Goal: Transaction & Acquisition: Purchase product/service

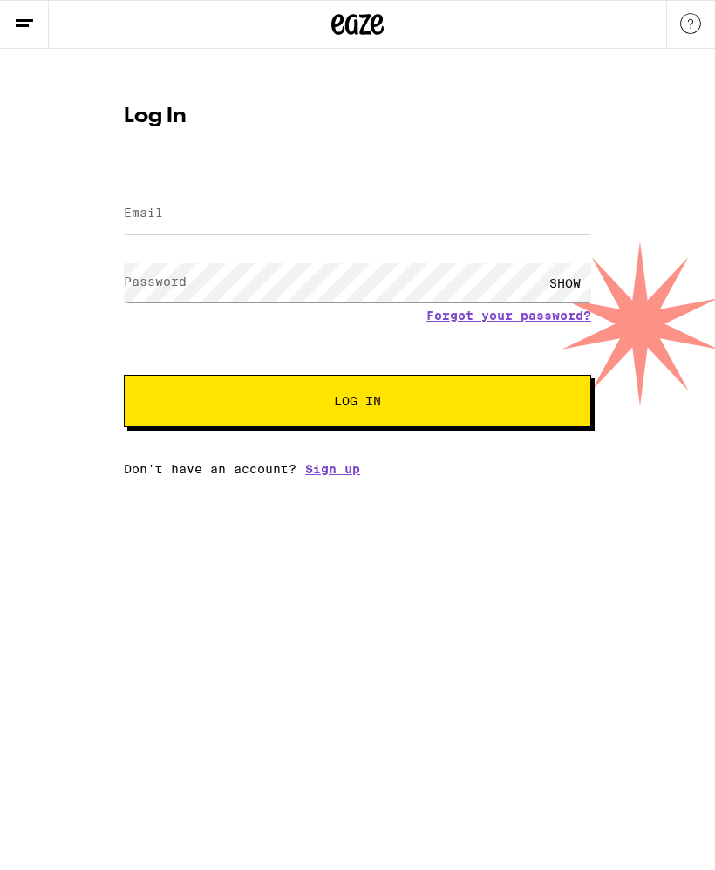
click at [339, 215] on input "Email" at bounding box center [357, 213] width 467 height 39
type input "[EMAIL_ADDRESS][DOMAIN_NAME]"
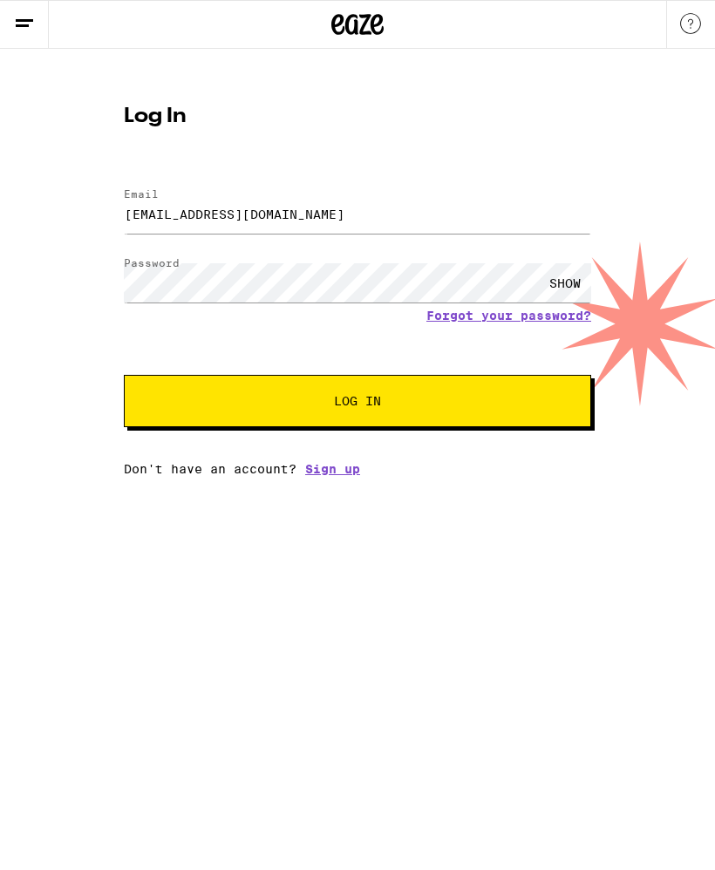
click at [475, 407] on span "Log In" at bounding box center [357, 401] width 326 height 12
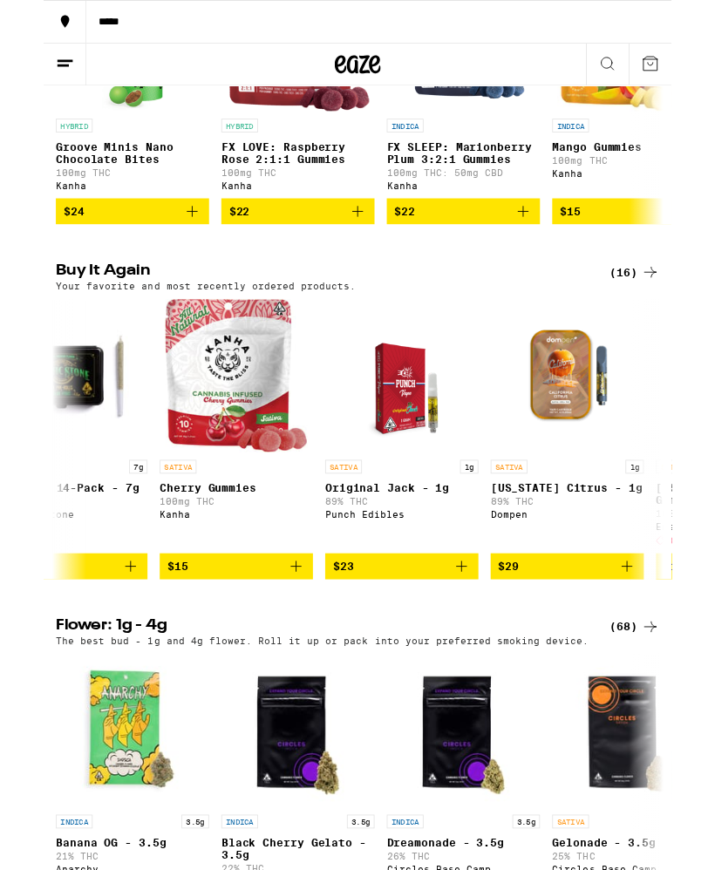
scroll to position [0, 2121]
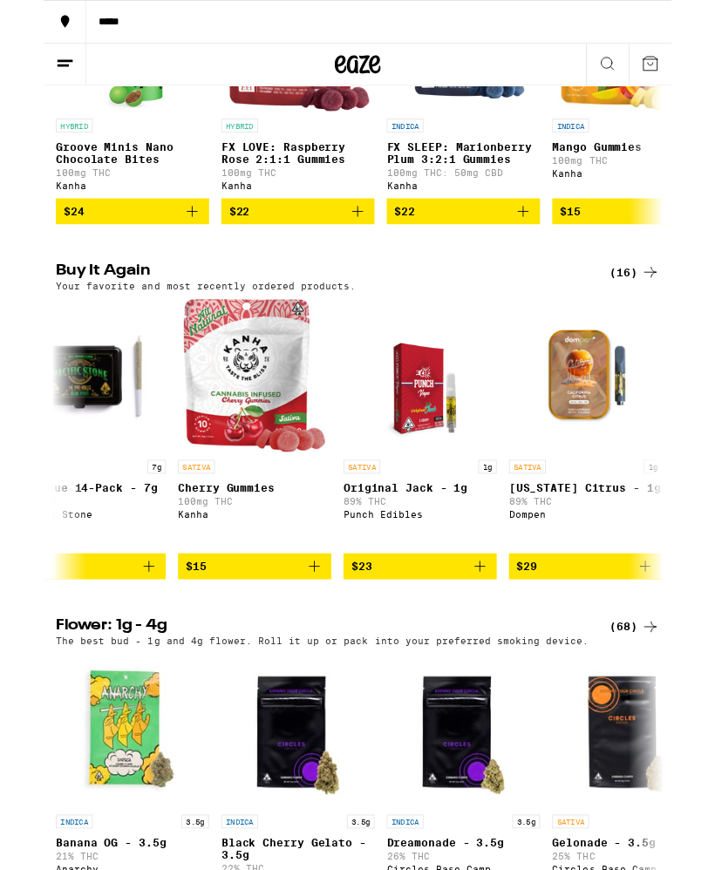
click at [505, 655] on icon "Add to bag" at bounding box center [496, 644] width 21 height 21
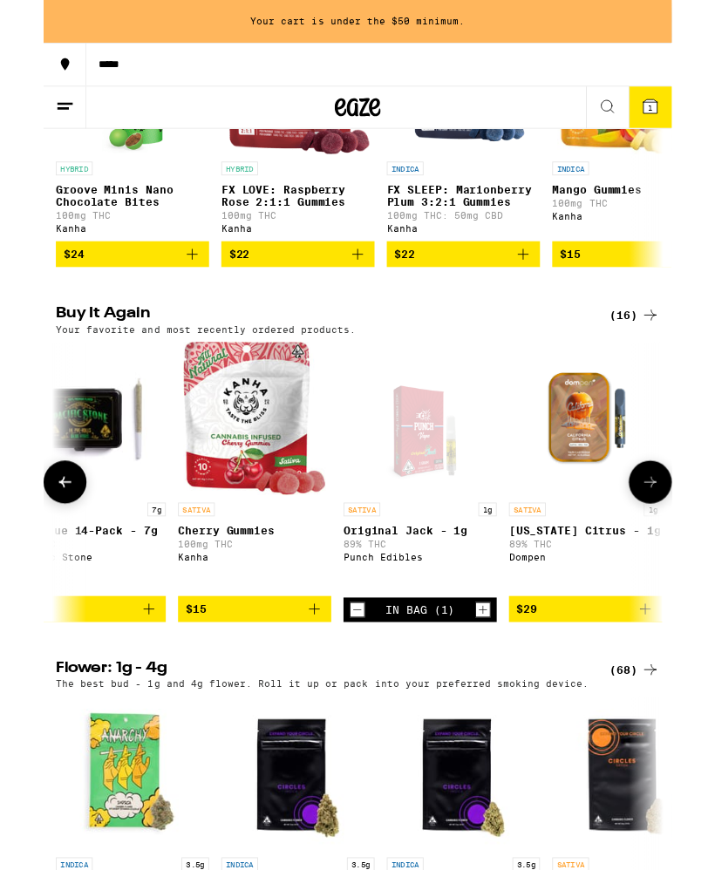
click at [500, 704] on icon "Increment" at bounding box center [500, 694] width 16 height 21
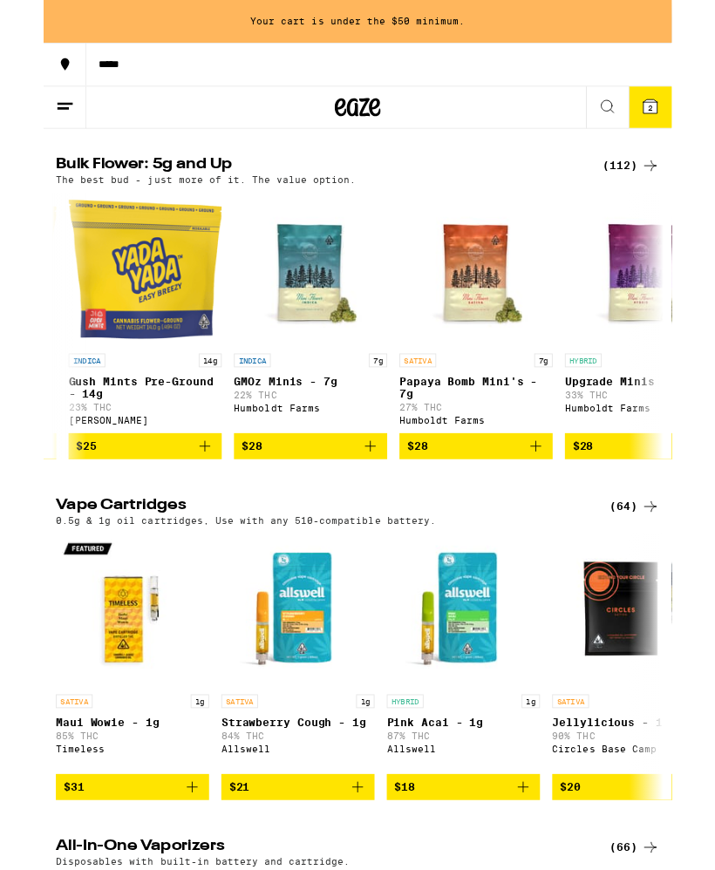
scroll to position [0, 378]
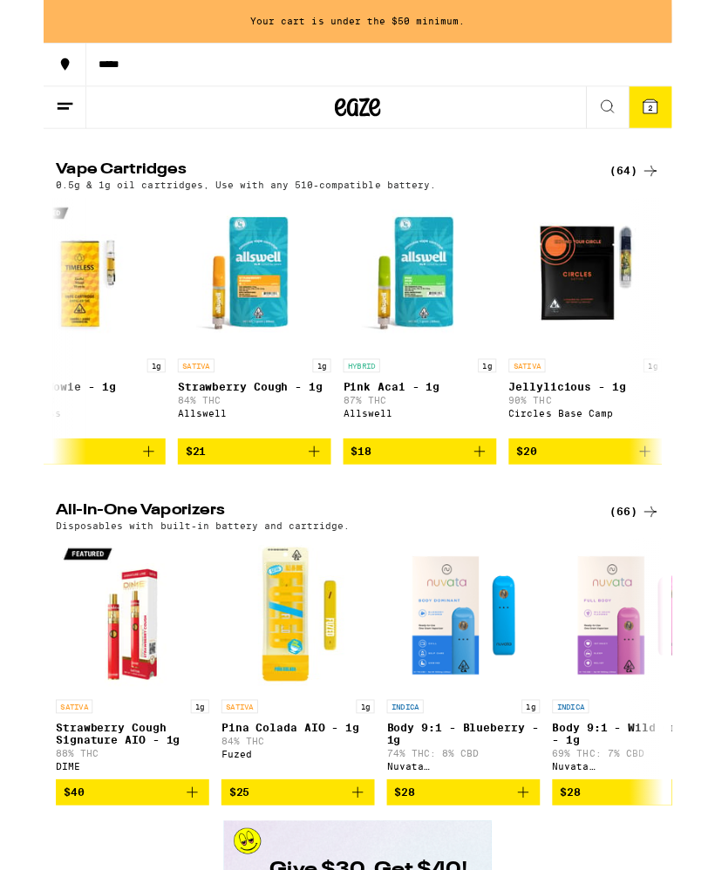
click at [684, 520] on icon "Add to bag" at bounding box center [684, 513] width 12 height 12
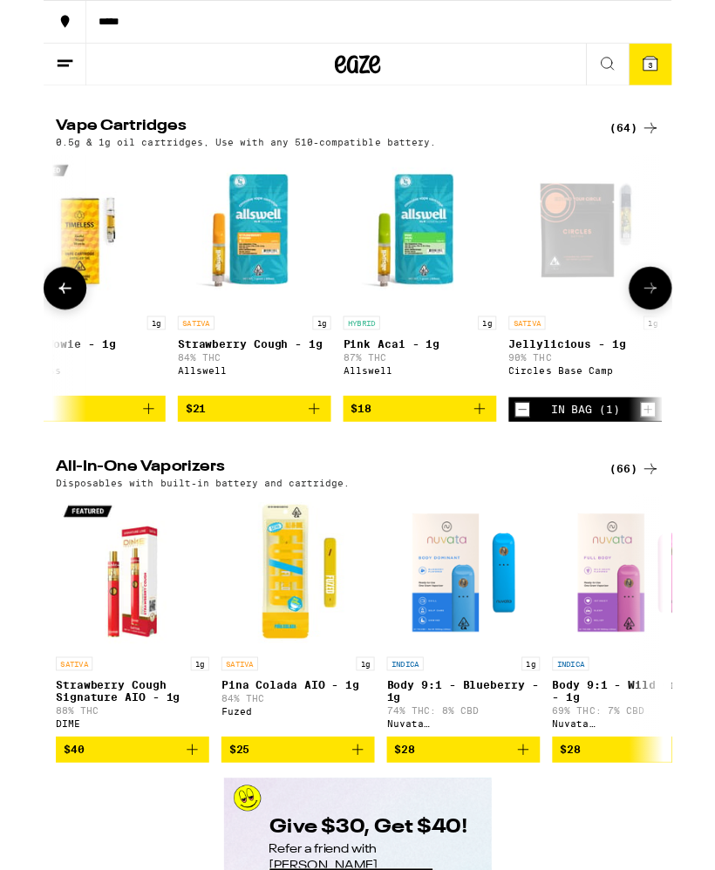
click at [685, 476] on icon "Increment" at bounding box center [688, 465] width 16 height 21
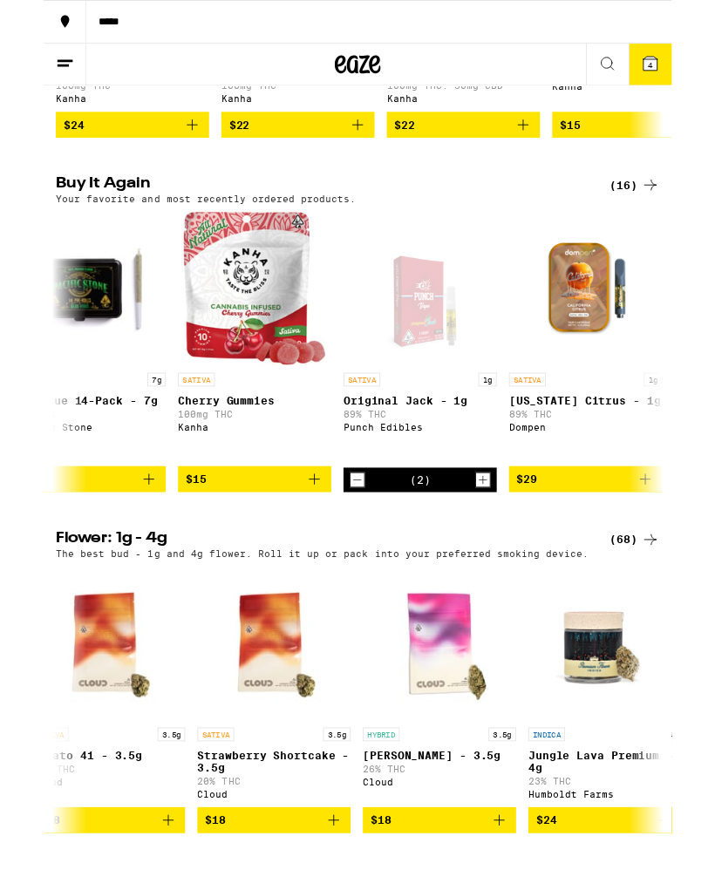
click at [360, 557] on icon "Decrement" at bounding box center [357, 546] width 16 height 21
click at [353, 557] on icon "Decrement" at bounding box center [357, 546] width 16 height 21
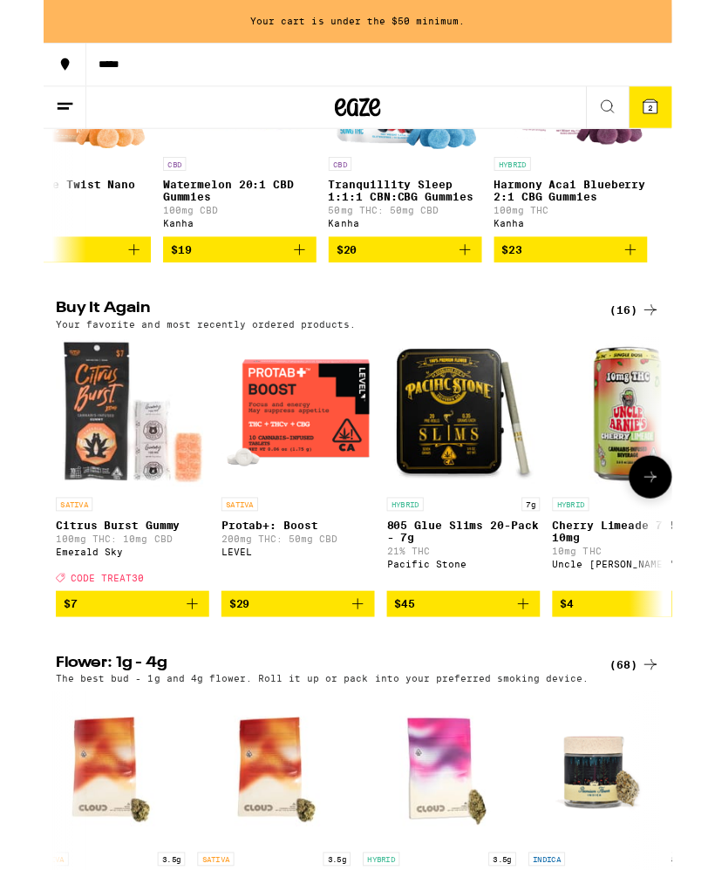
click at [171, 698] on icon "Add to bag" at bounding box center [169, 687] width 21 height 21
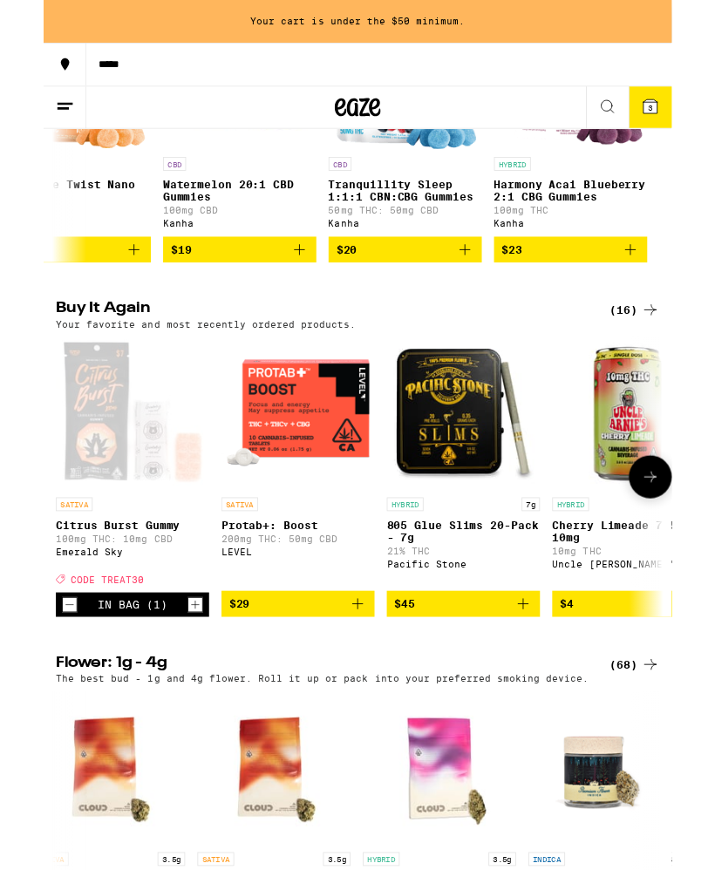
click at [179, 699] on icon "Increment" at bounding box center [173, 688] width 16 height 21
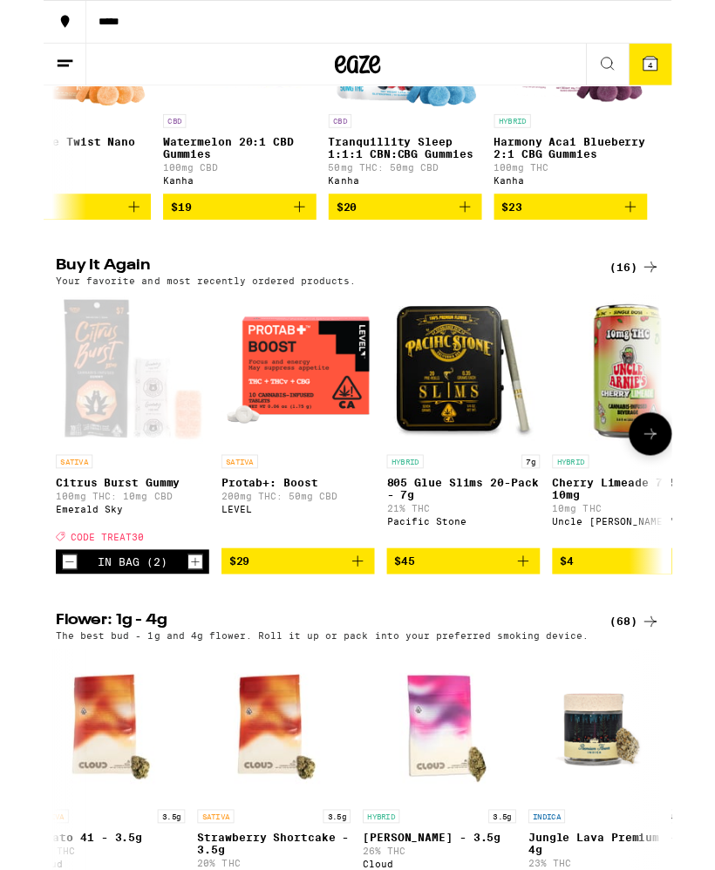
click at [691, 66] on icon at bounding box center [691, 73] width 16 height 16
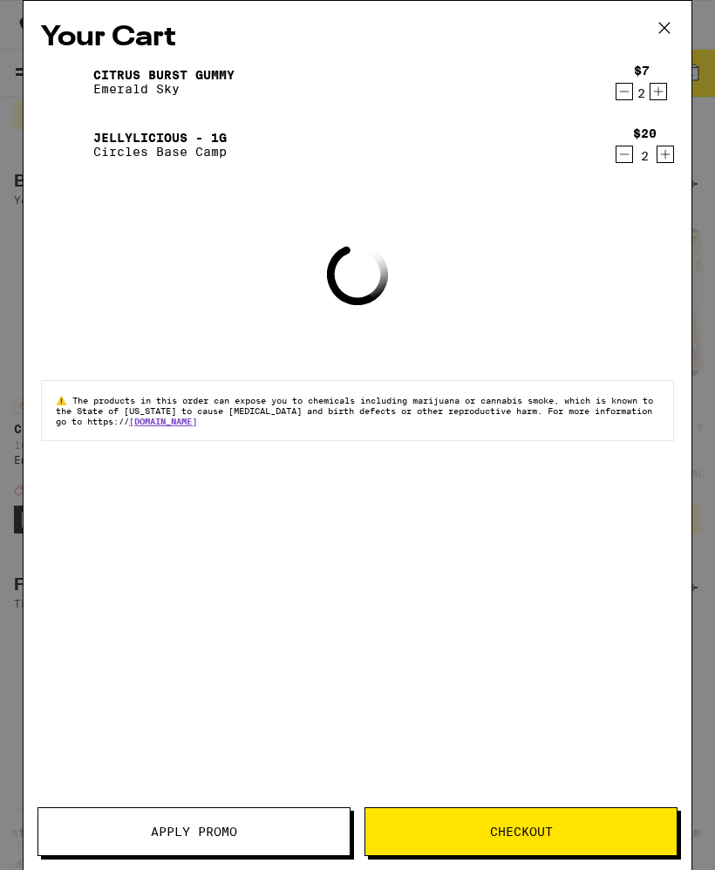
click at [267, 822] on button "Apply Promo" at bounding box center [193, 831] width 313 height 49
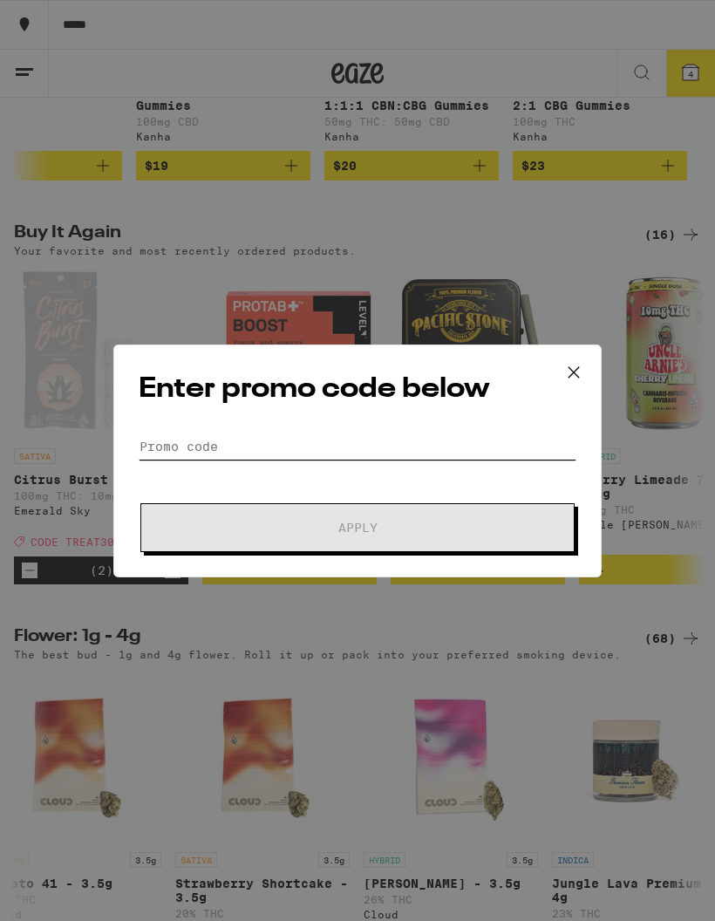
click at [290, 442] on input "Promo Code" at bounding box center [358, 446] width 438 height 26
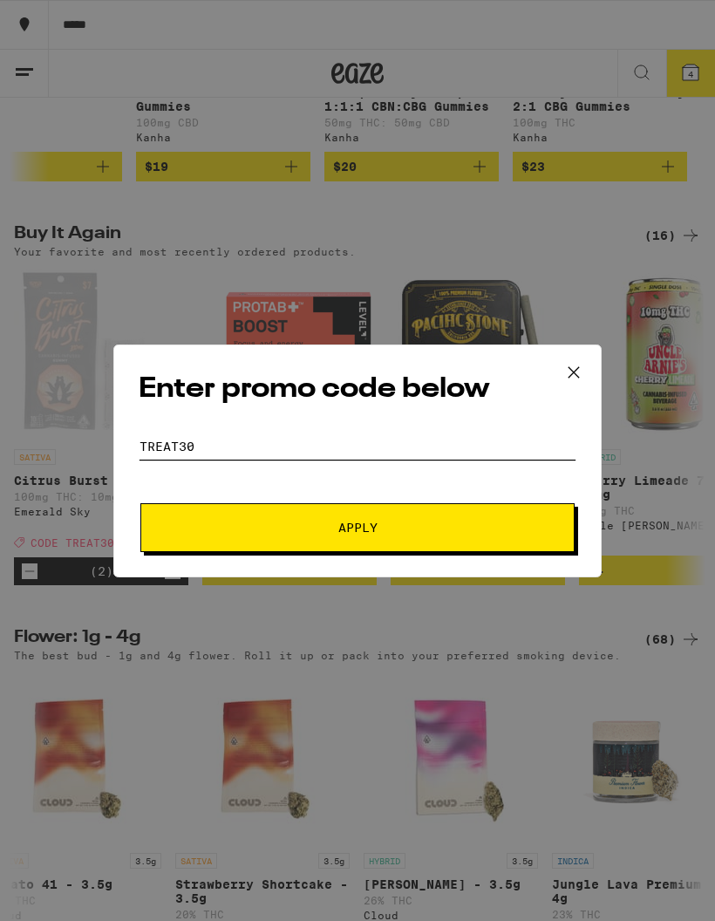
type input "TREAT30"
click at [494, 523] on span "Apply" at bounding box center [358, 527] width 314 height 12
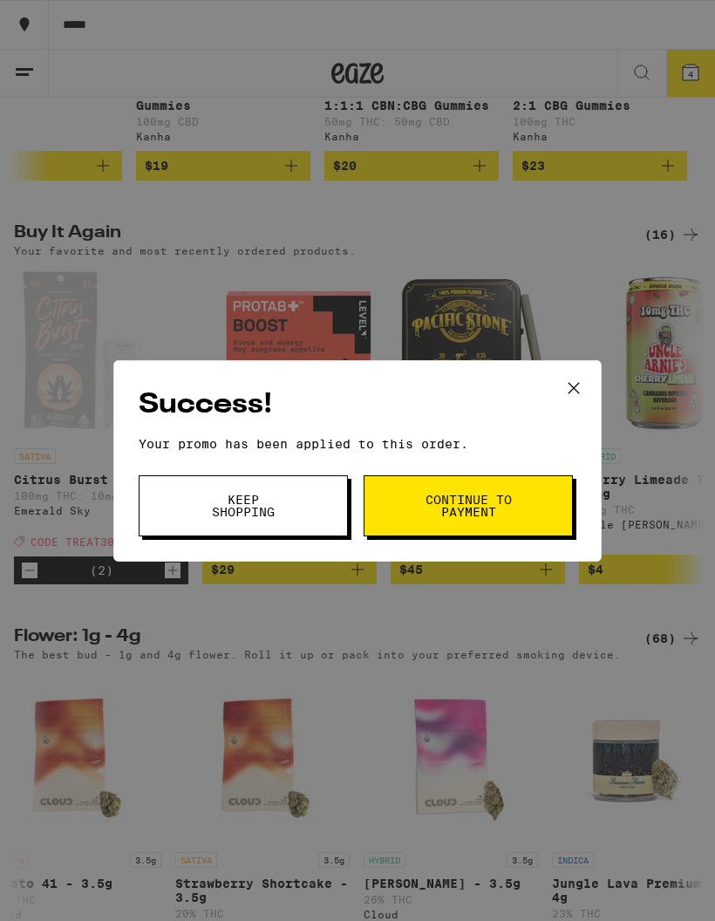
click at [507, 501] on span "Continue to payment" at bounding box center [468, 505] width 89 height 24
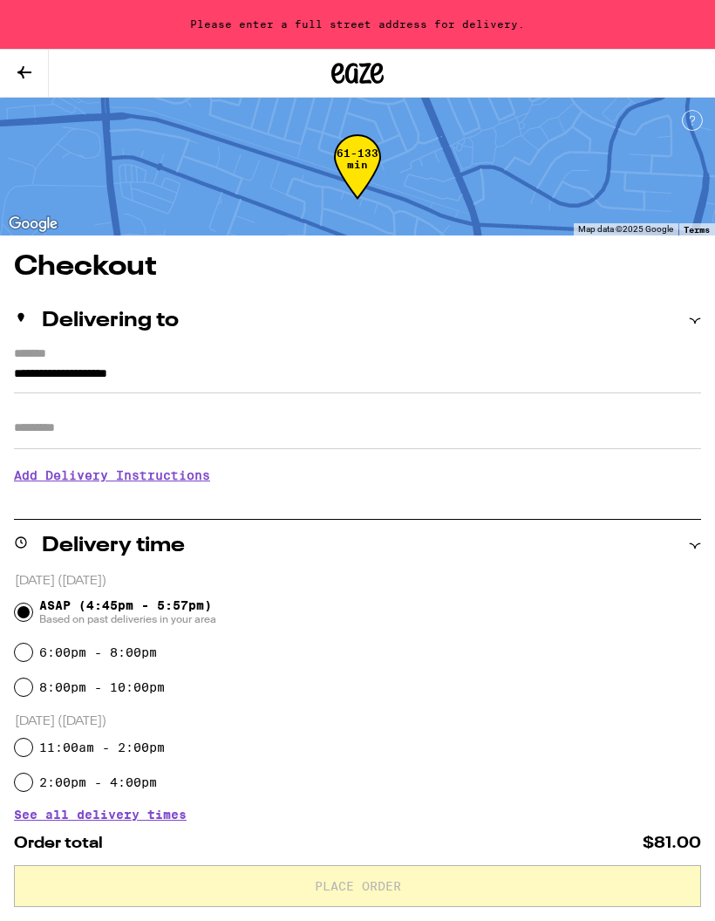
click at [181, 364] on input "**********" at bounding box center [357, 379] width 687 height 30
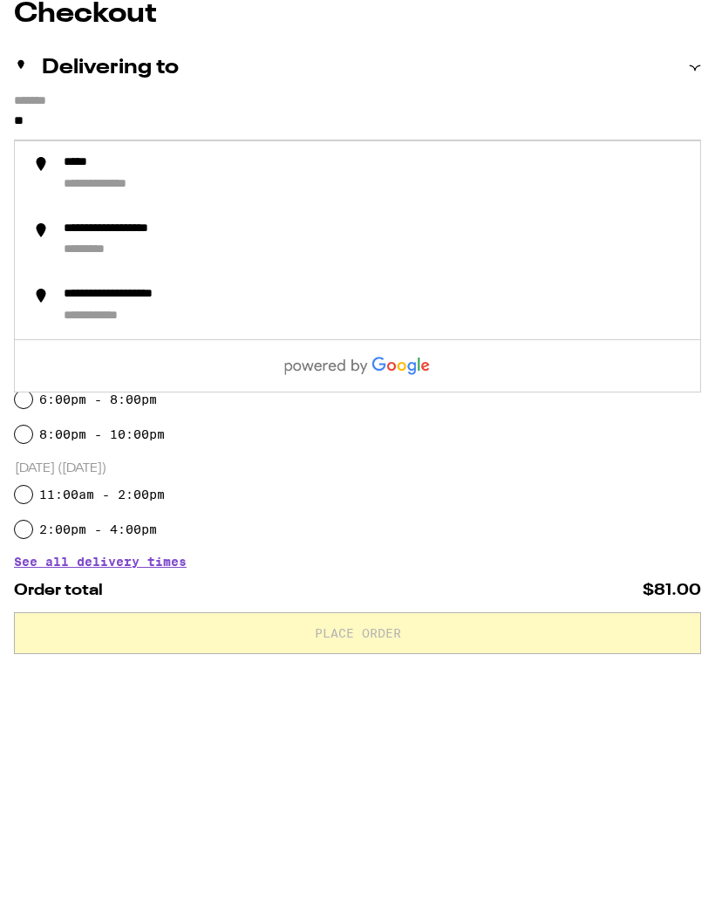
type input "*"
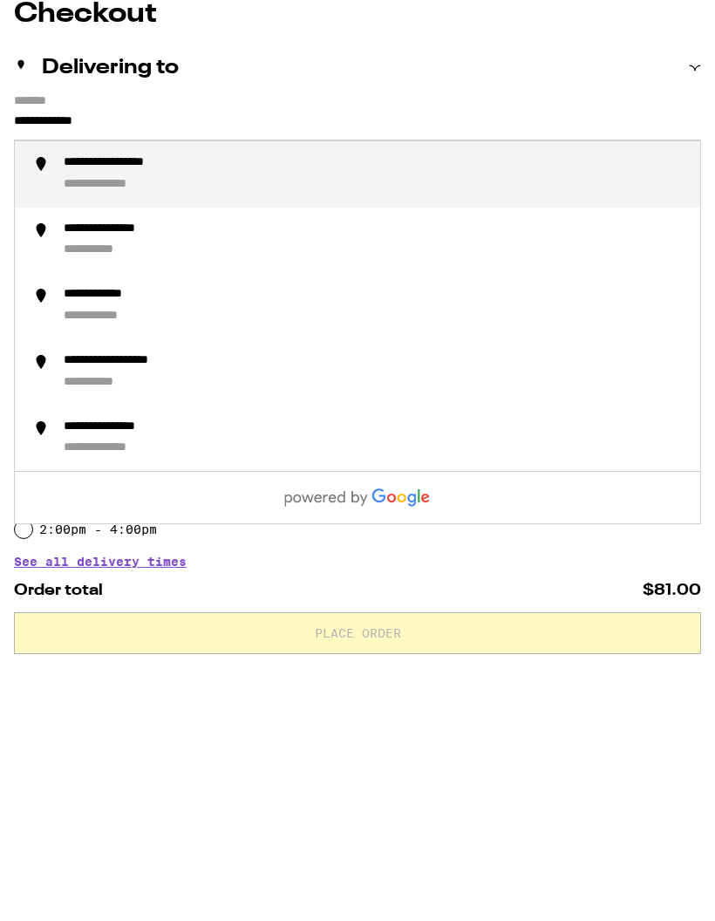
click at [227, 408] on div "**********" at bounding box center [375, 427] width 623 height 38
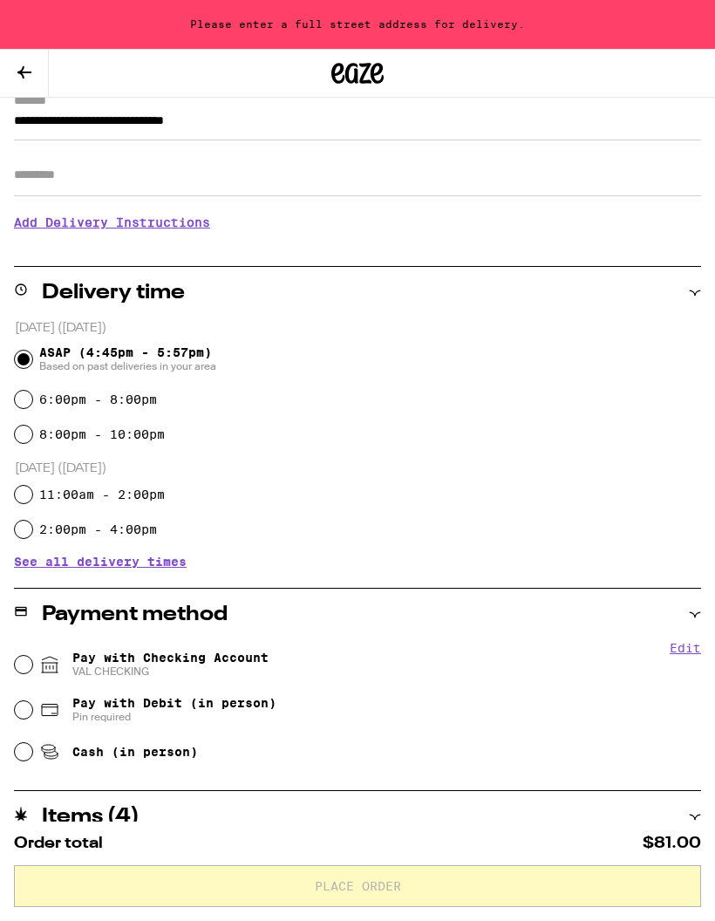
type input "**********"
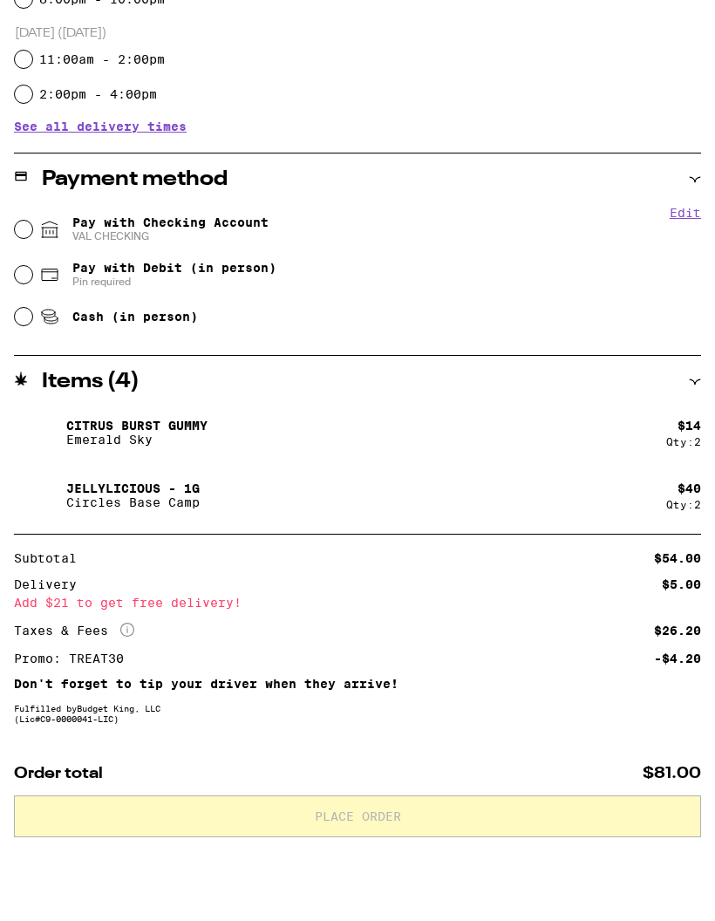
scroll to position [639, 0]
